Goal: Task Accomplishment & Management: Manage account settings

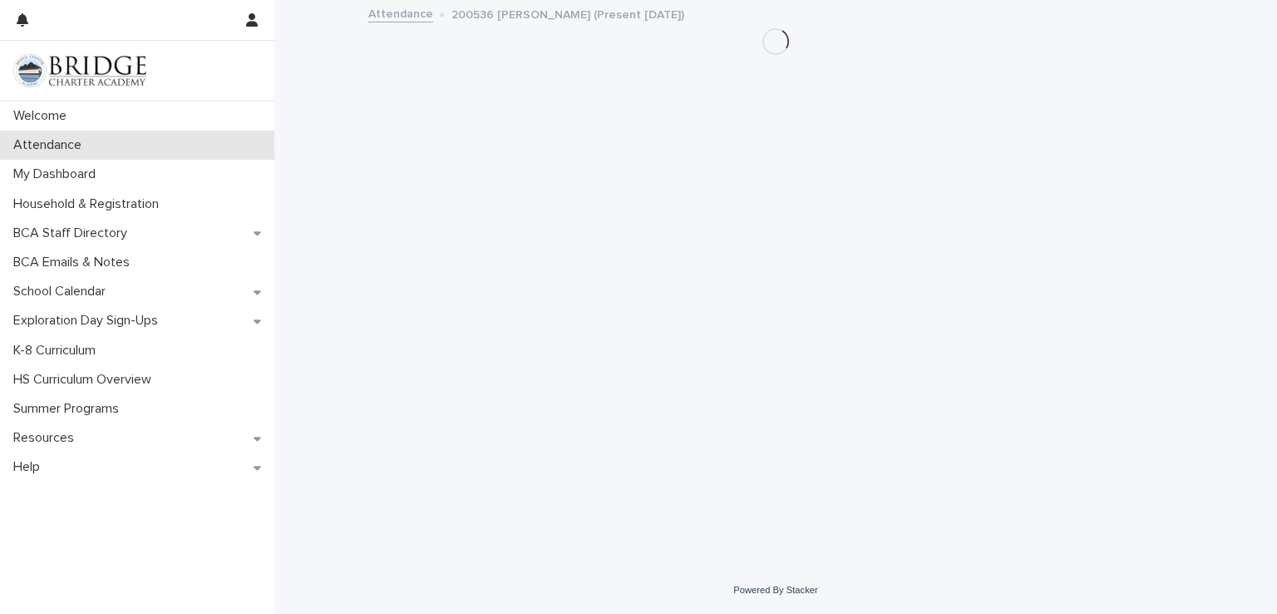
click at [62, 148] on p "Attendance" at bounding box center [51, 145] width 88 height 16
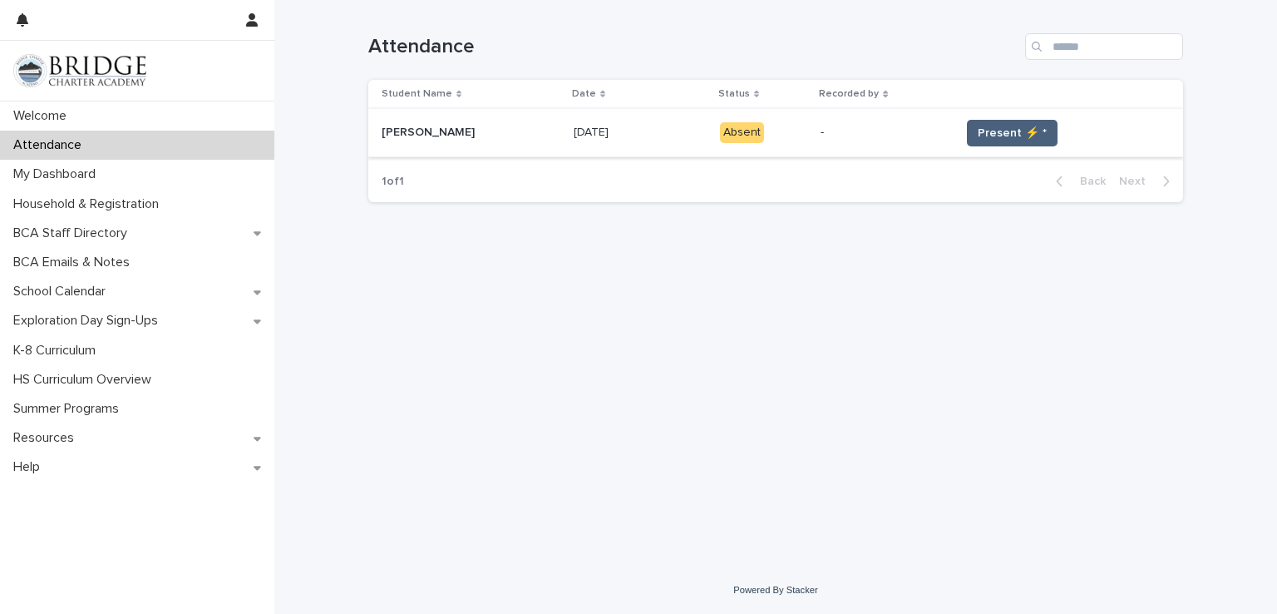
click at [978, 126] on span "Present ⚡ *" at bounding box center [1012, 133] width 69 height 17
click at [1013, 140] on button "Present ⚡ *" at bounding box center [1012, 133] width 91 height 27
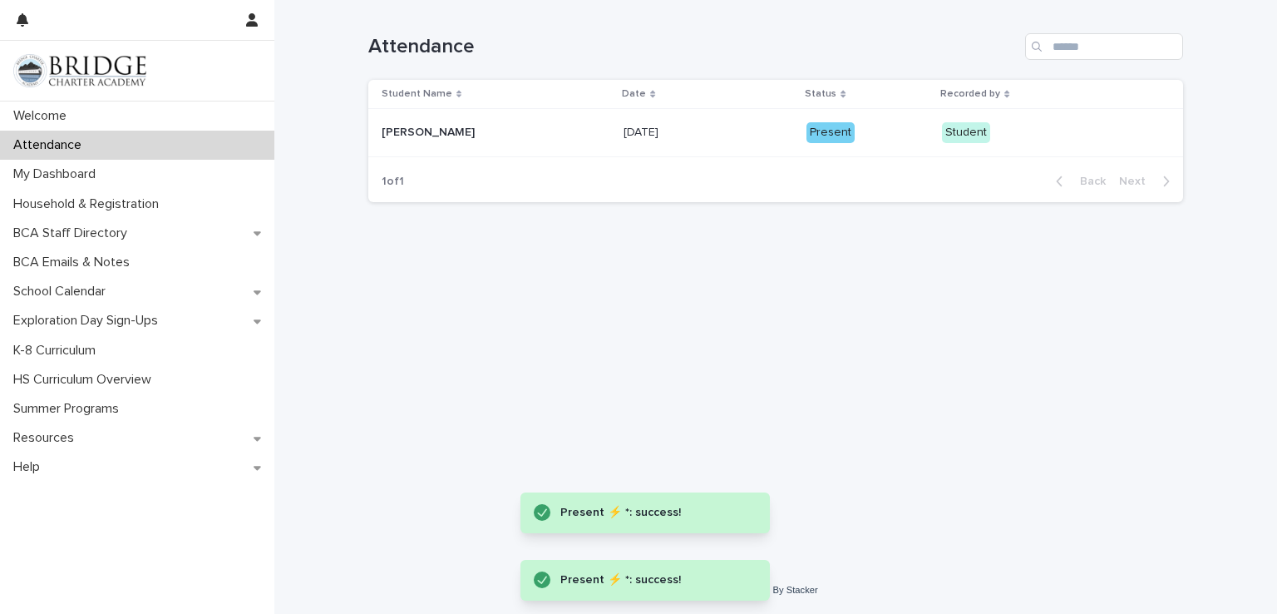
click at [825, 140] on div "Present" at bounding box center [830, 132] width 48 height 21
